Goal: Navigation & Orientation: Find specific page/section

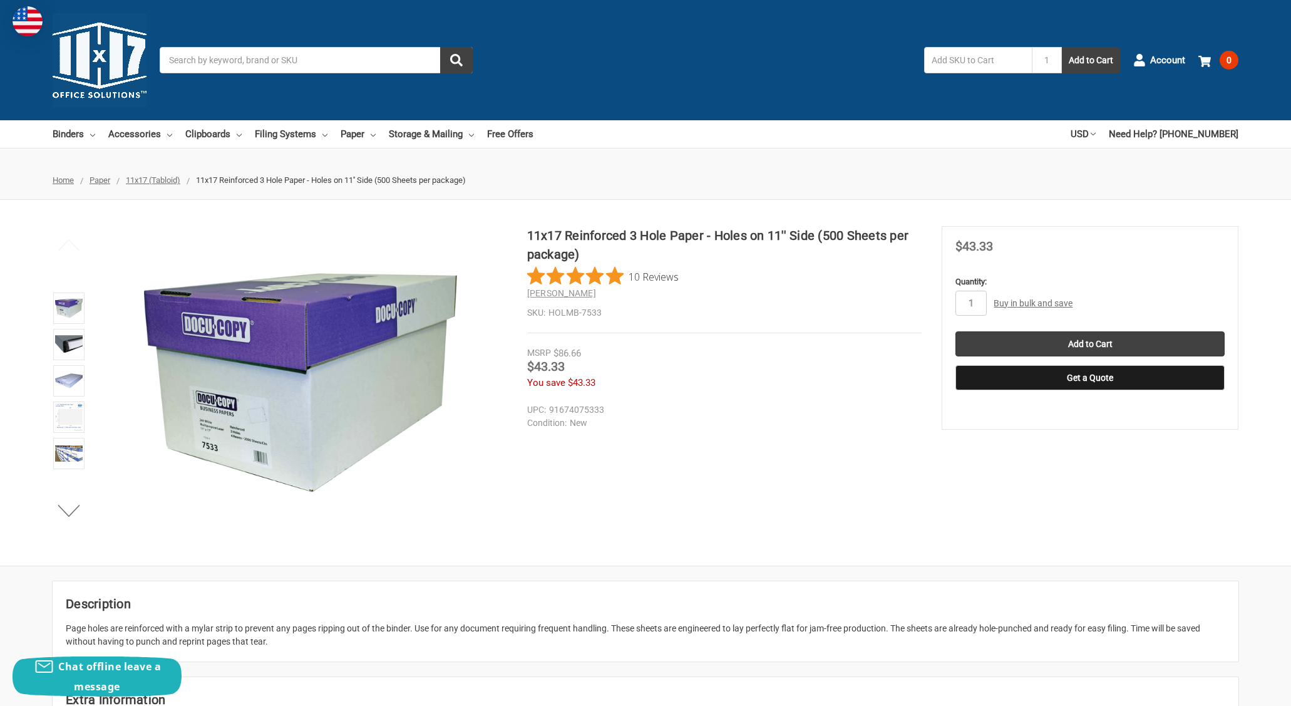
click at [163, 180] on span "11x17 (Tabloid)" at bounding box center [153, 179] width 54 height 9
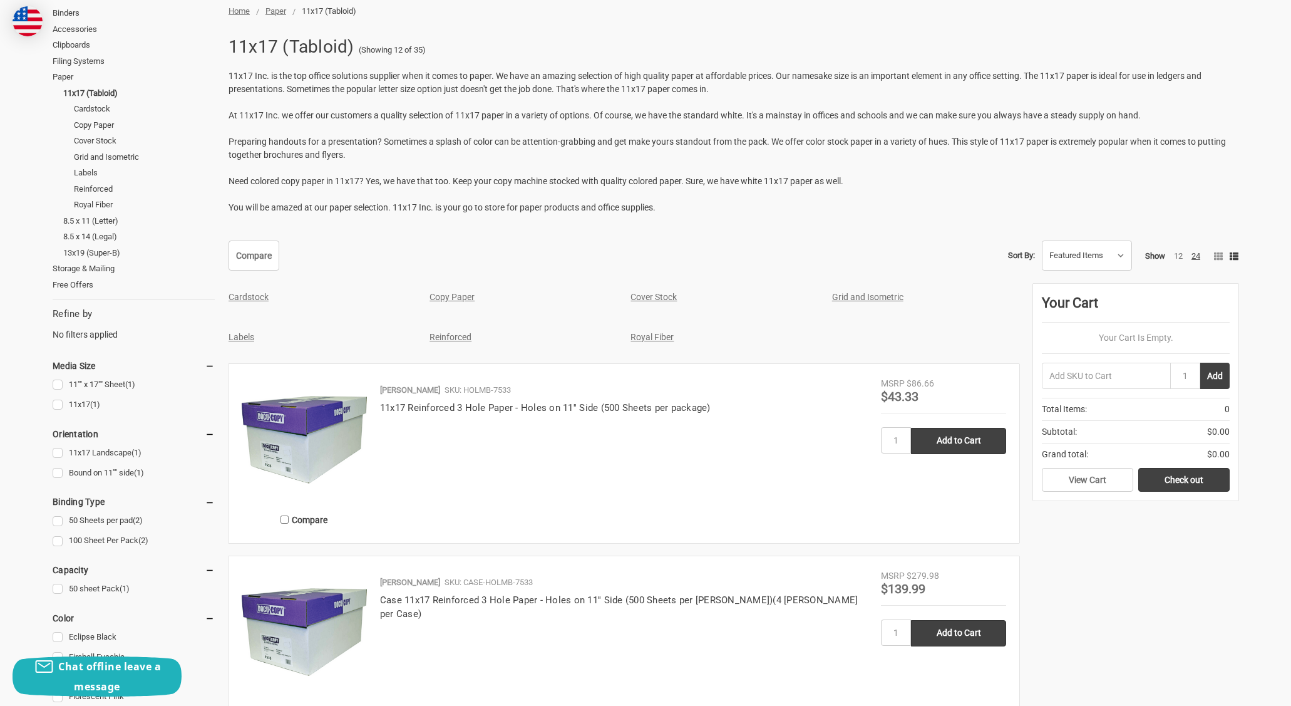
scroll to position [125, 0]
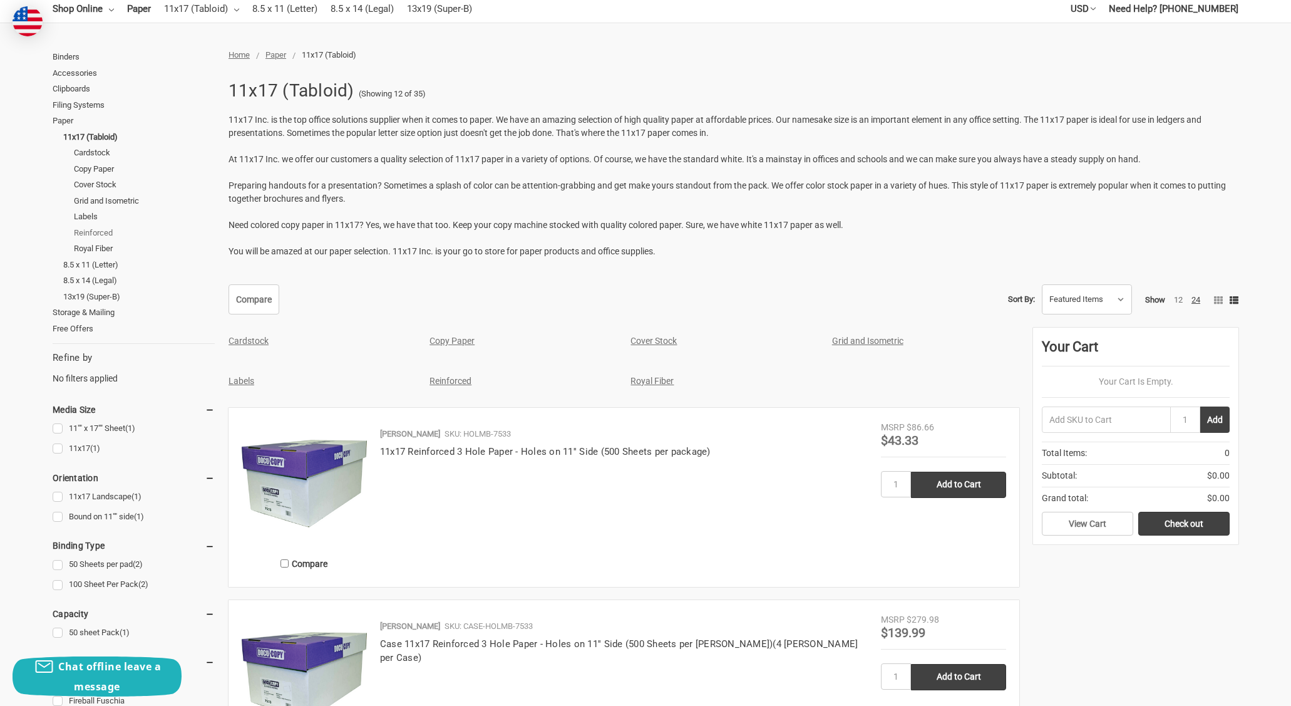
click at [106, 235] on link "Reinforced" at bounding box center [144, 233] width 141 height 16
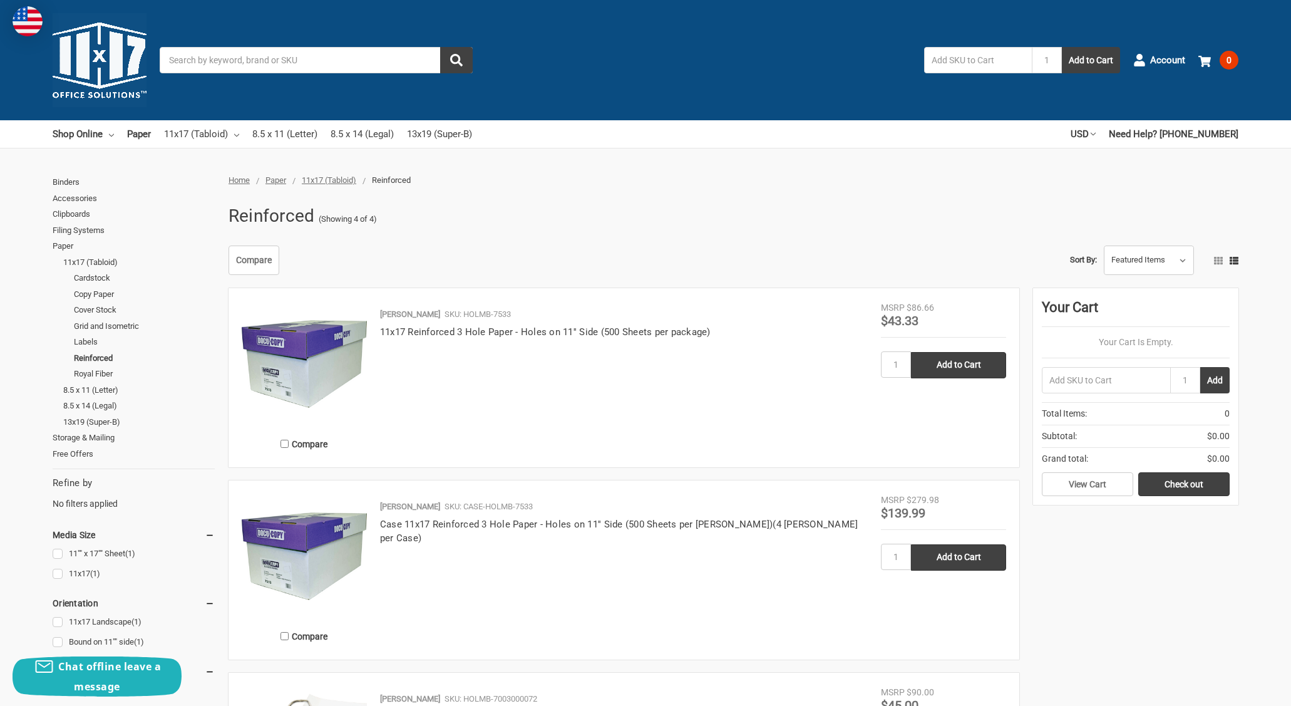
click at [832, 430] on div "[PERSON_NAME] SKU: HOLMB-7533 11x17 Reinforced 3 Hole Paper - Holes on 11'' Sid…" at bounding box center [624, 381] width 514 height 146
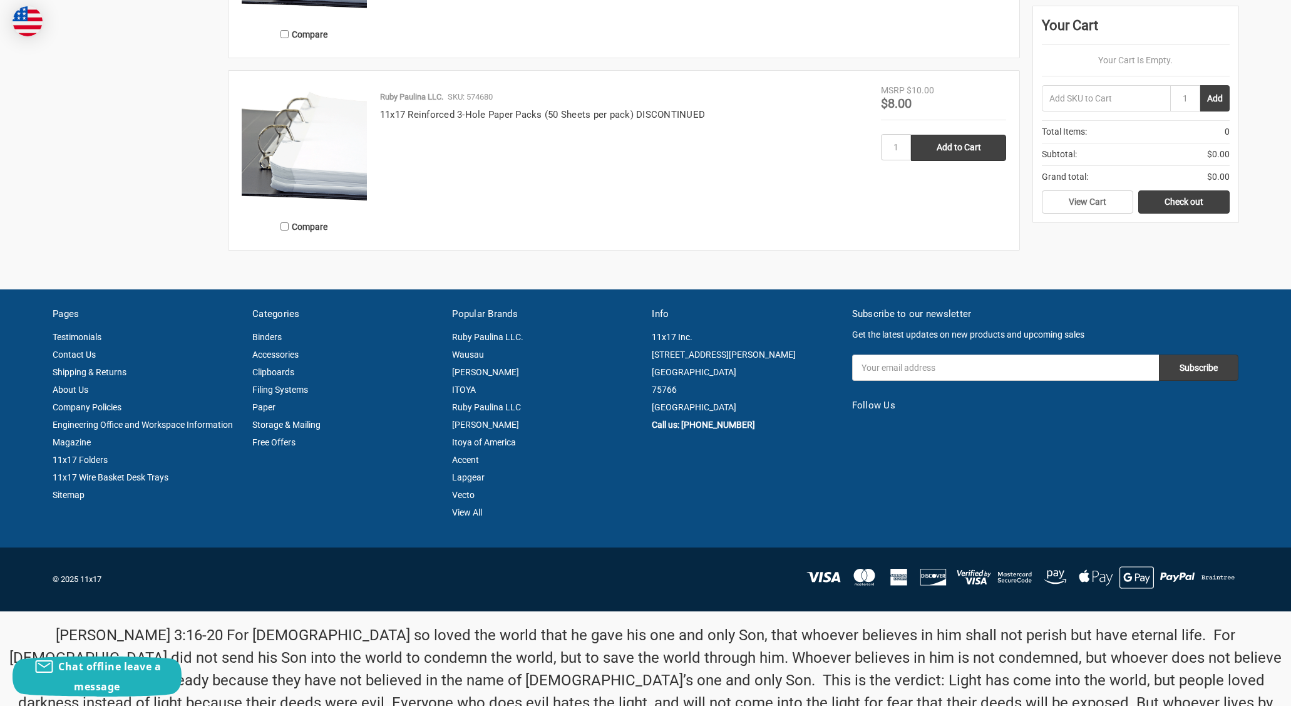
scroll to position [814, 0]
